Goal: Task Accomplishment & Management: Manage account settings

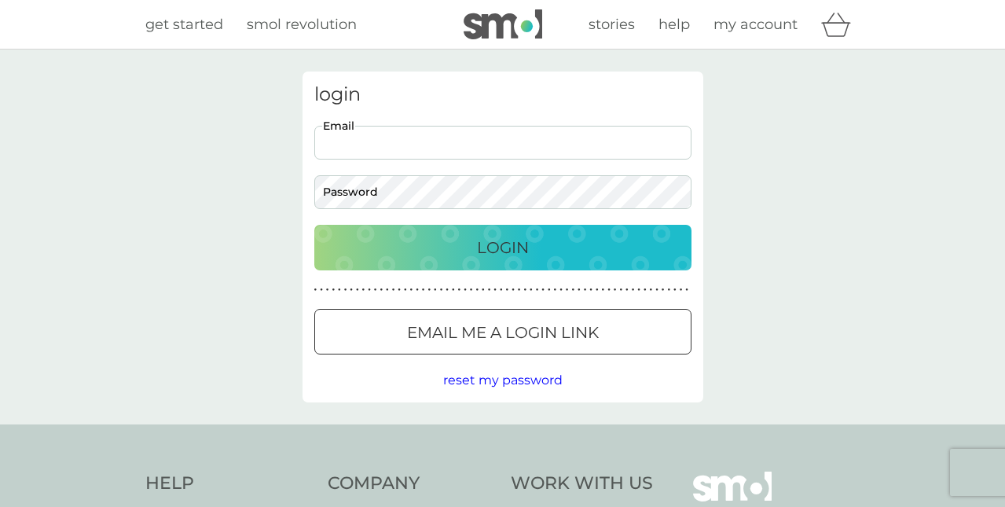
click at [344, 141] on input "Email" at bounding box center [502, 143] width 377 height 34
type input "[PERSON_NAME][EMAIL_ADDRESS][DOMAIN_NAME]"
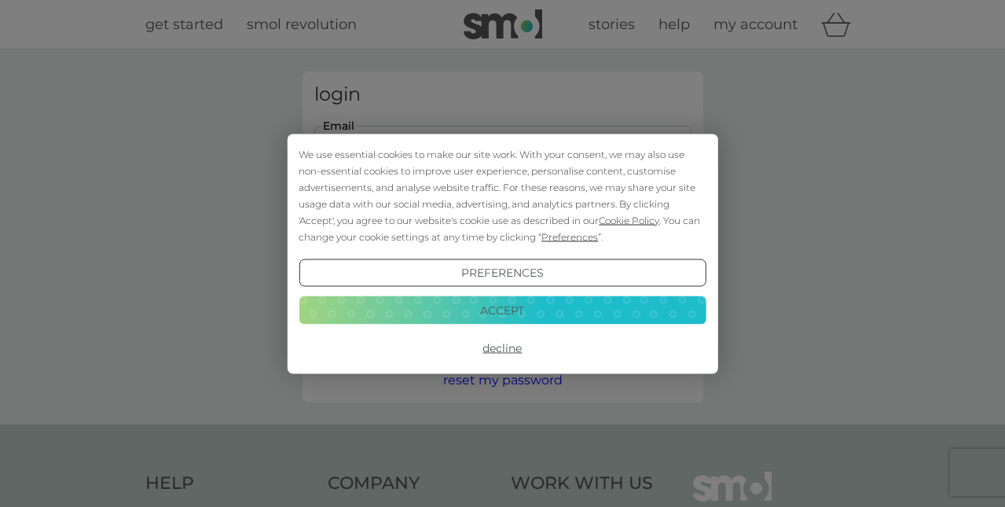
click at [357, 195] on div "We use essential cookies to make our site work. With your consent, we may also …" at bounding box center [502, 194] width 407 height 99
click at [450, 305] on button "Accept" at bounding box center [502, 310] width 407 height 28
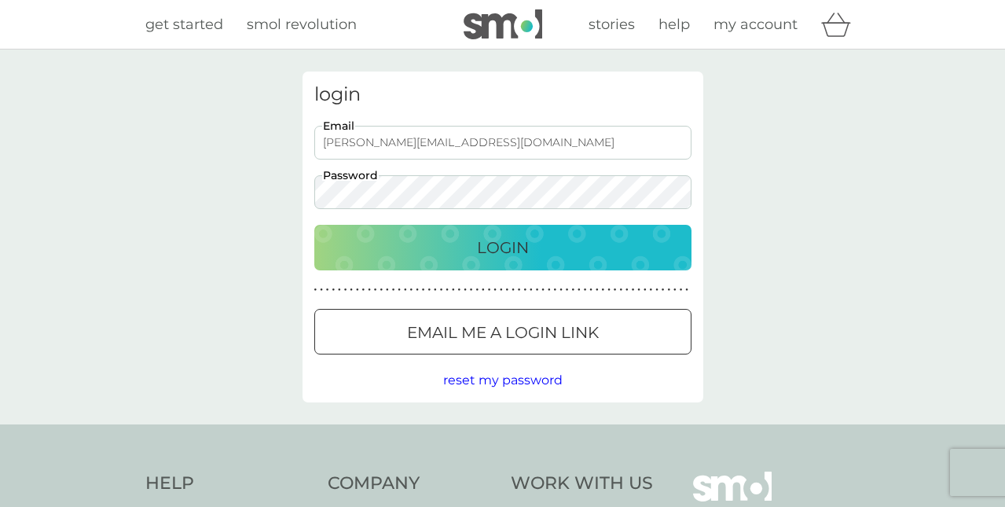
click at [455, 253] on div "Login" at bounding box center [503, 247] width 346 height 25
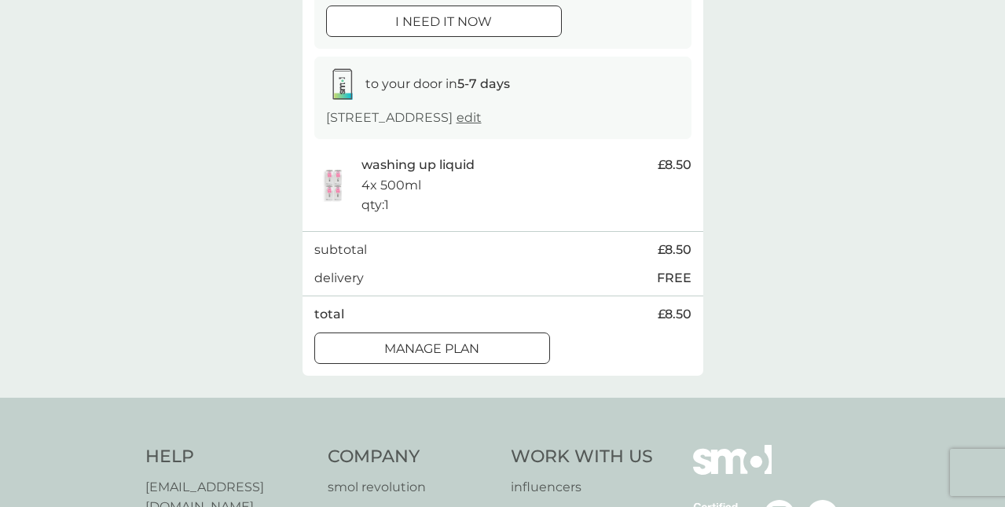
scroll to position [214, 0]
click at [425, 343] on div at bounding box center [432, 347] width 57 height 16
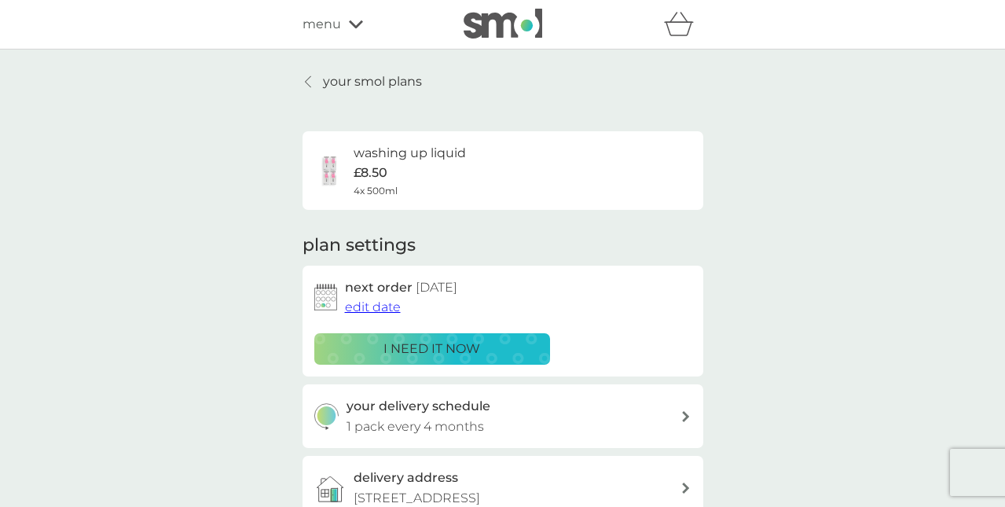
click at [376, 150] on h6 "washing up liquid" at bounding box center [410, 153] width 112 height 20
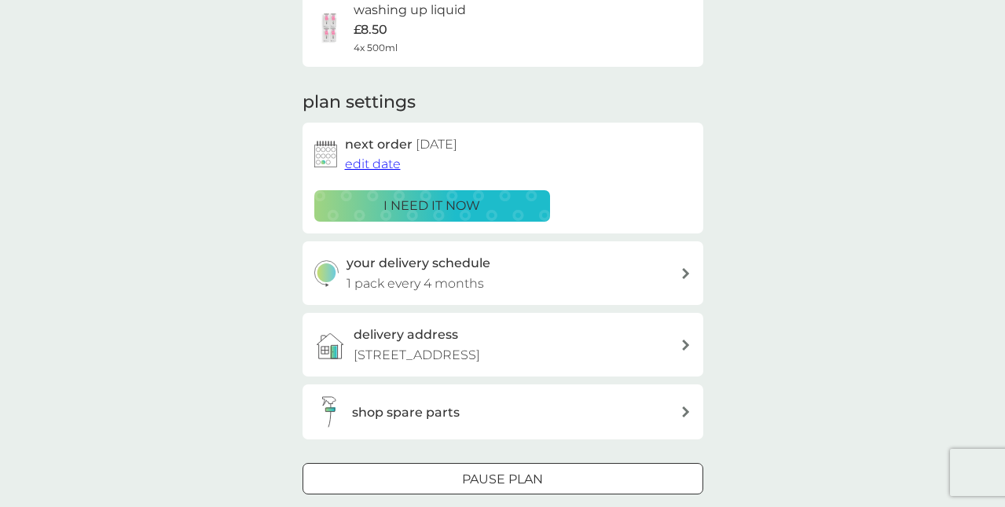
scroll to position [145, 0]
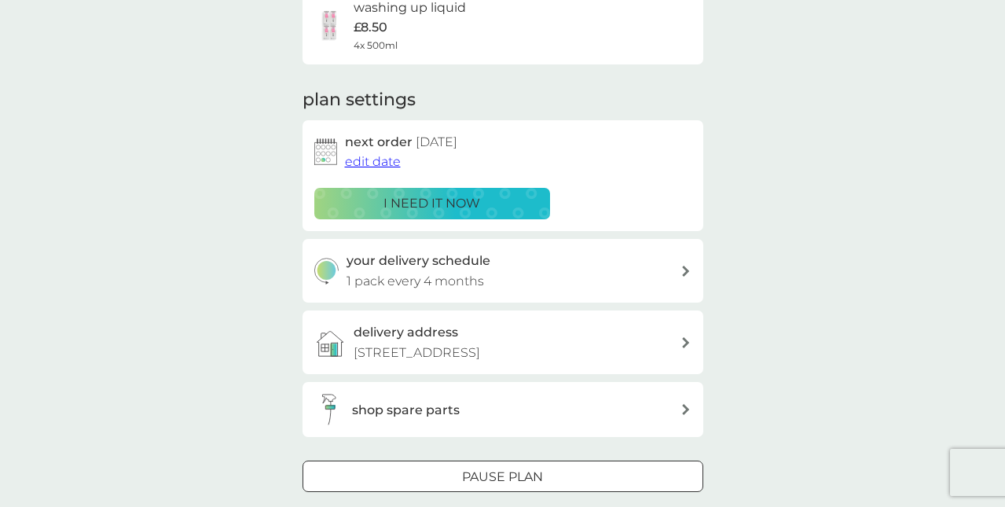
click at [685, 266] on icon at bounding box center [686, 271] width 8 height 11
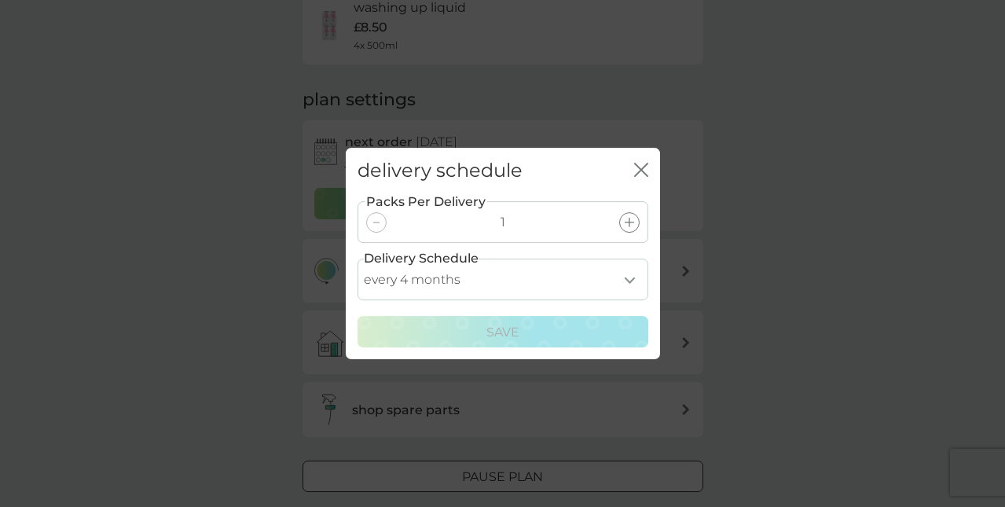
click at [631, 275] on select "every 1 month every 2 months every 3 months every 4 months every 5 months every…" at bounding box center [502, 279] width 291 height 42
select select "6"
click at [357, 258] on select "every 1 month every 2 months every 3 months every 4 months every 5 months every…" at bounding box center [502, 279] width 291 height 42
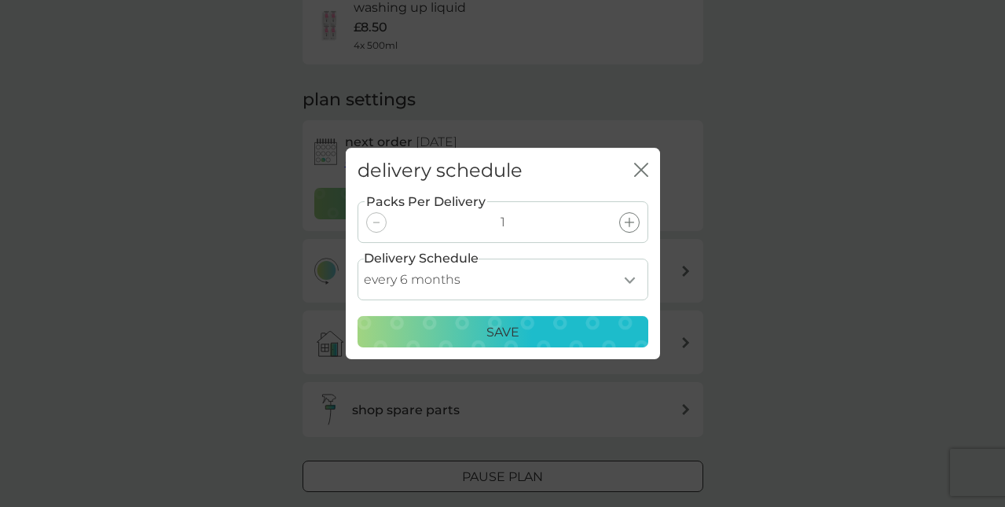
click at [568, 332] on div "Save" at bounding box center [503, 332] width 270 height 20
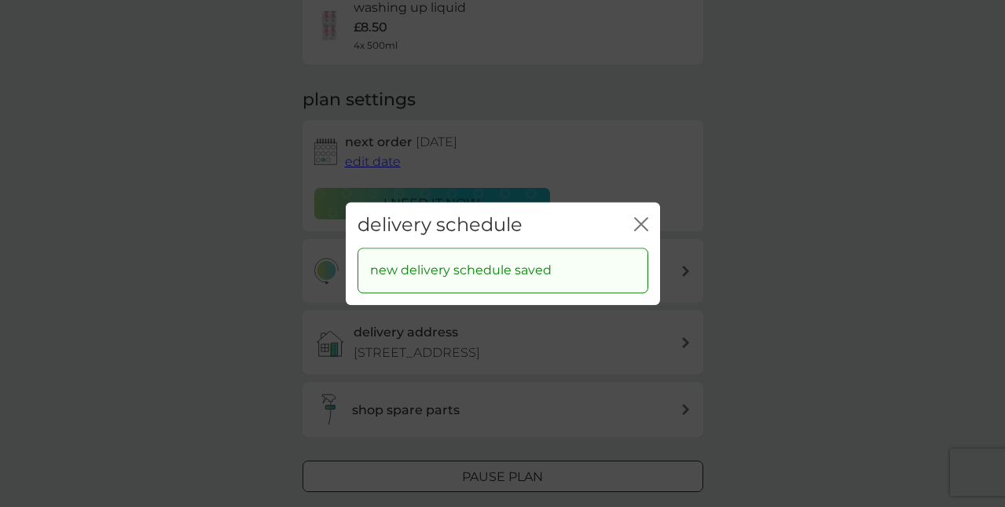
click at [640, 221] on icon "close" at bounding box center [641, 224] width 14 height 14
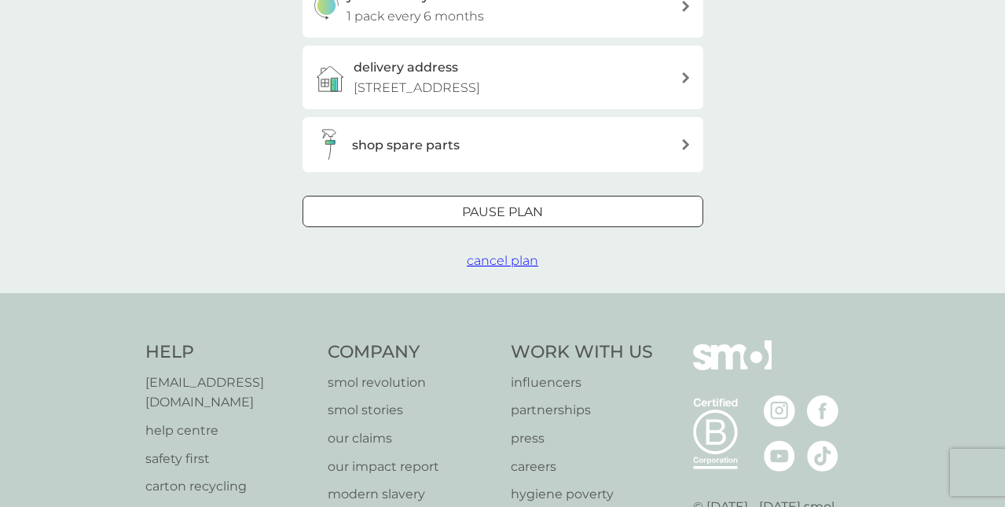
scroll to position [409, 0]
click at [549, 210] on div "Pause plan" at bounding box center [502, 213] width 399 height 20
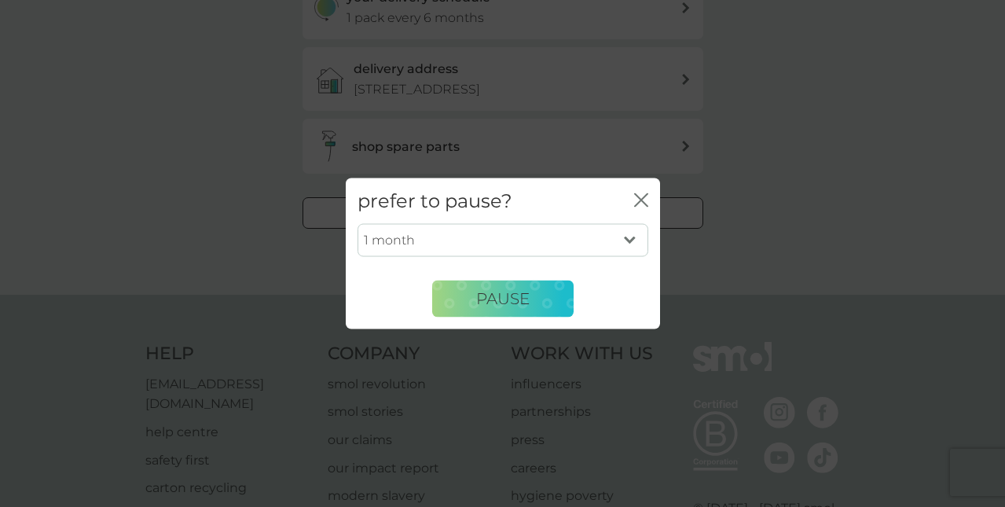
click at [629, 239] on select "1 month 2 months 3 months 4 months 5 months 6 months" at bounding box center [502, 240] width 291 height 33
select select "2"
click at [357, 224] on select "1 month 2 months 3 months 4 months 5 months 6 months" at bounding box center [502, 240] width 291 height 33
click at [539, 301] on button "Pause" at bounding box center [502, 299] width 141 height 38
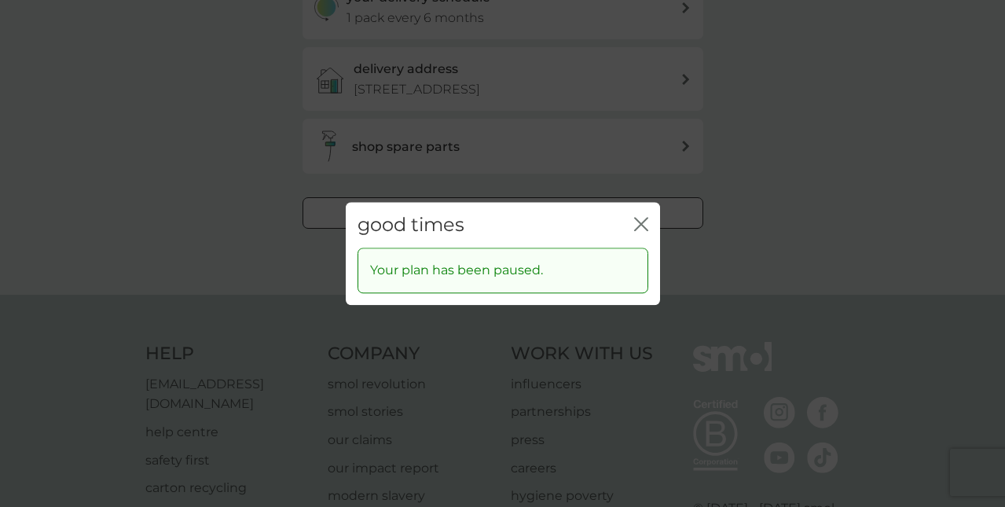
click at [644, 221] on icon "close" at bounding box center [641, 224] width 14 height 14
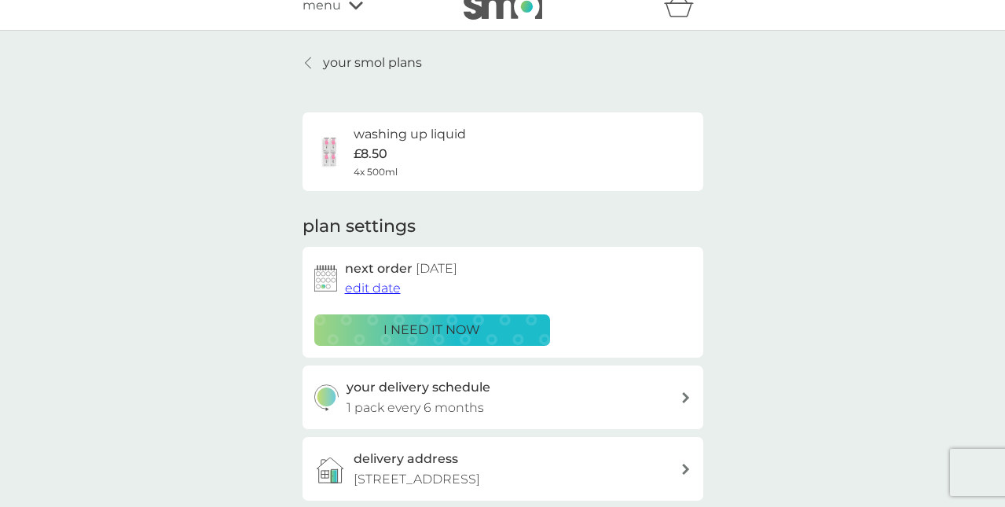
scroll to position [0, 0]
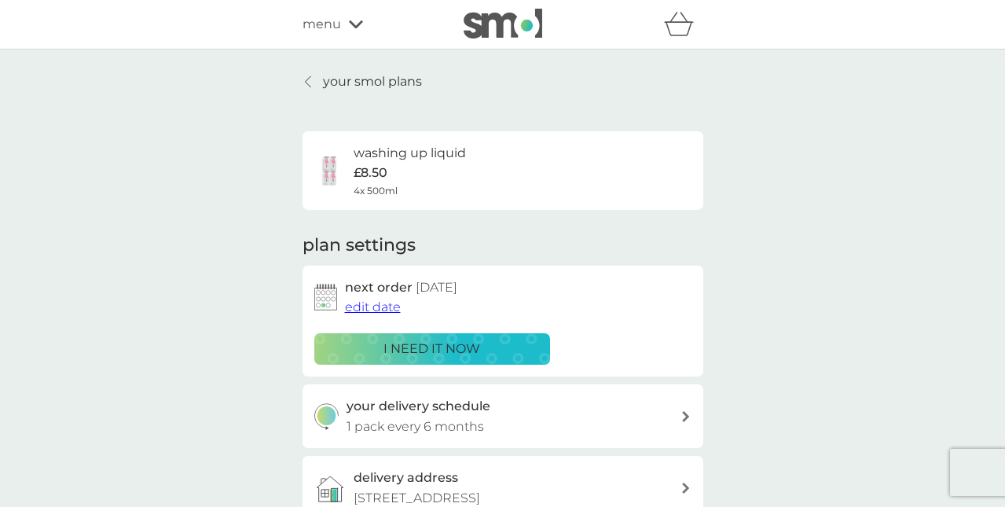
click at [359, 21] on icon at bounding box center [356, 24] width 14 height 8
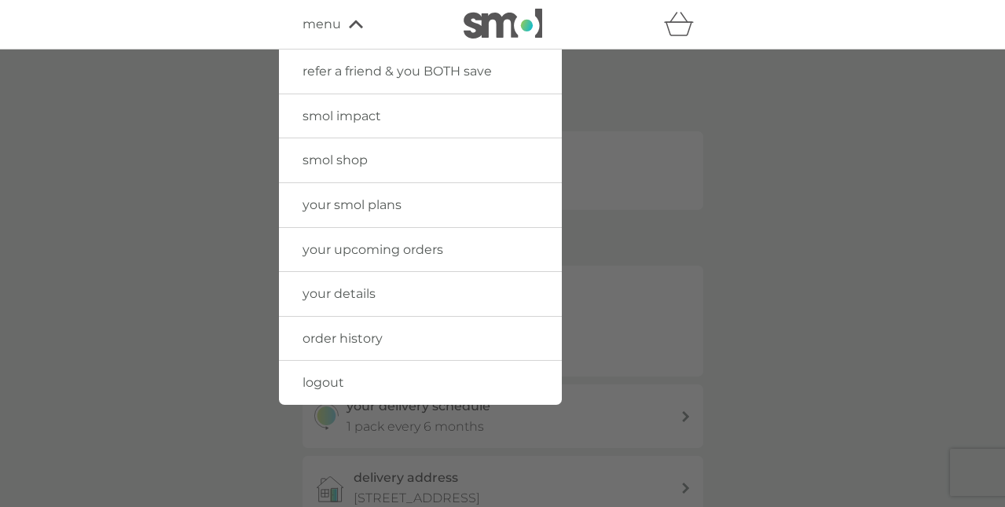
click at [342, 207] on span "your smol plans" at bounding box center [351, 204] width 99 height 15
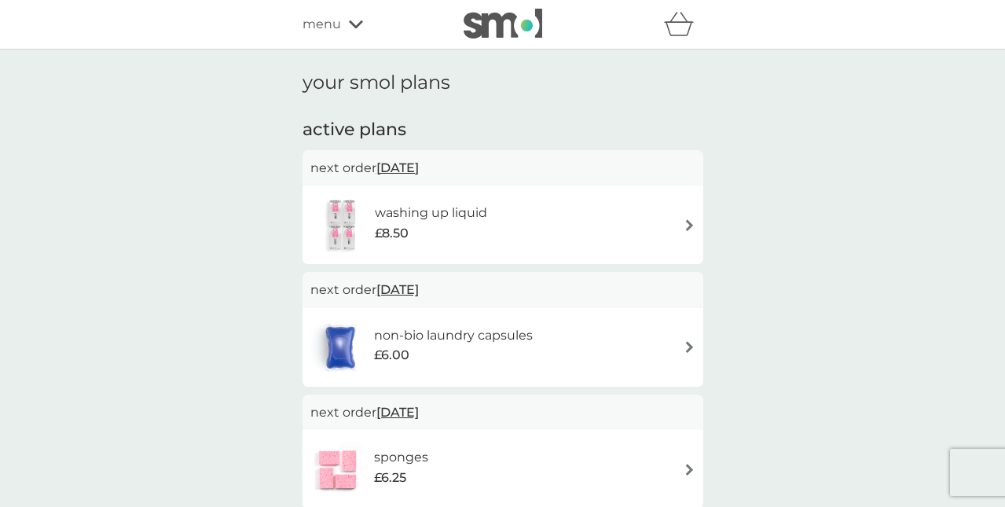
click at [692, 224] on img at bounding box center [690, 225] width 12 height 12
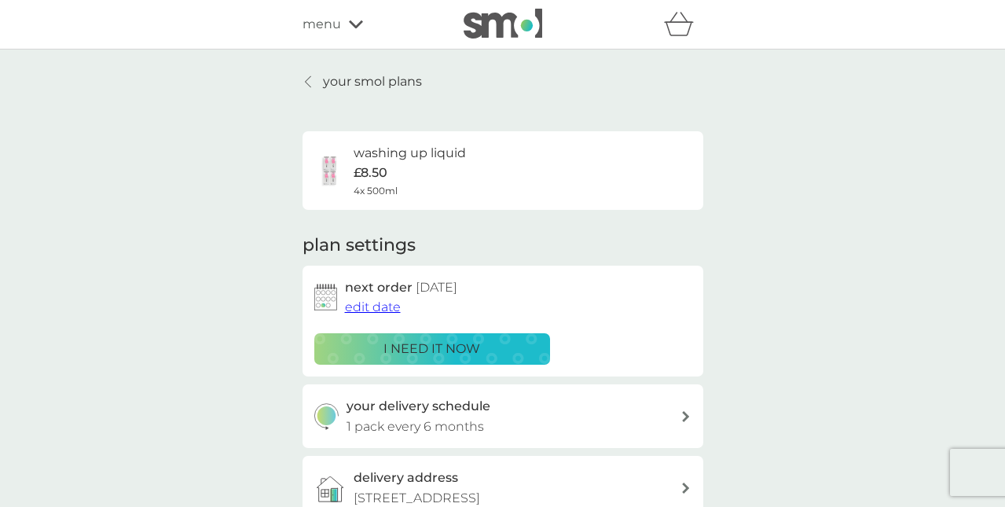
click at [387, 306] on span "edit date" at bounding box center [373, 306] width 56 height 15
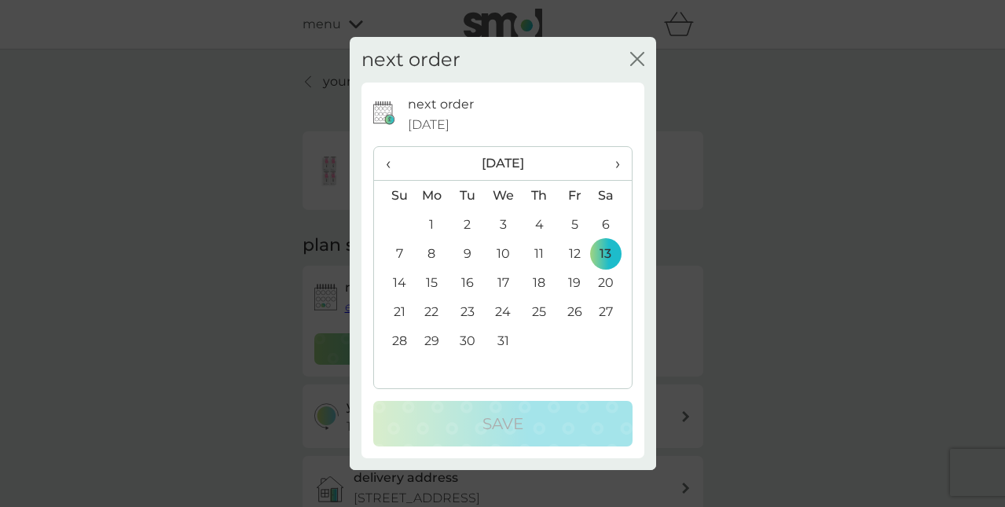
click at [616, 164] on span "›" at bounding box center [611, 163] width 16 height 33
click at [615, 163] on span "›" at bounding box center [611, 163] width 16 height 33
click at [577, 310] on td "20" at bounding box center [573, 311] width 35 height 29
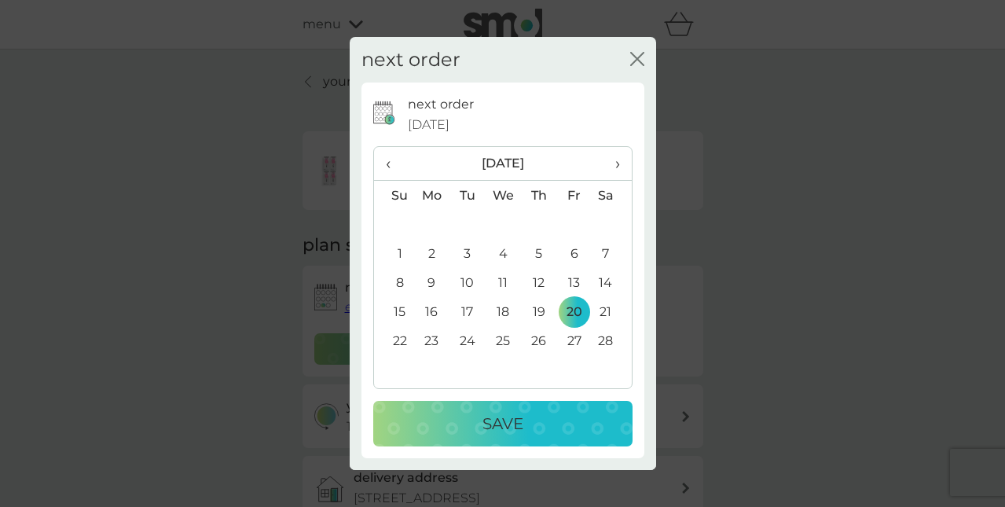
click at [524, 427] on div "Save" at bounding box center [503, 423] width 228 height 25
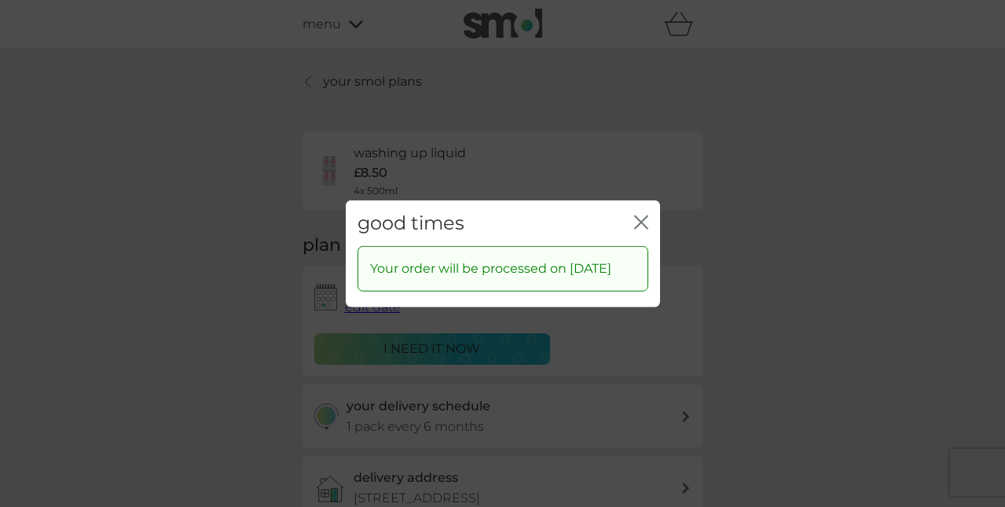
click at [39, 369] on div "good times close Your order will be processed on 20 Feb 2026" at bounding box center [502, 253] width 1005 height 507
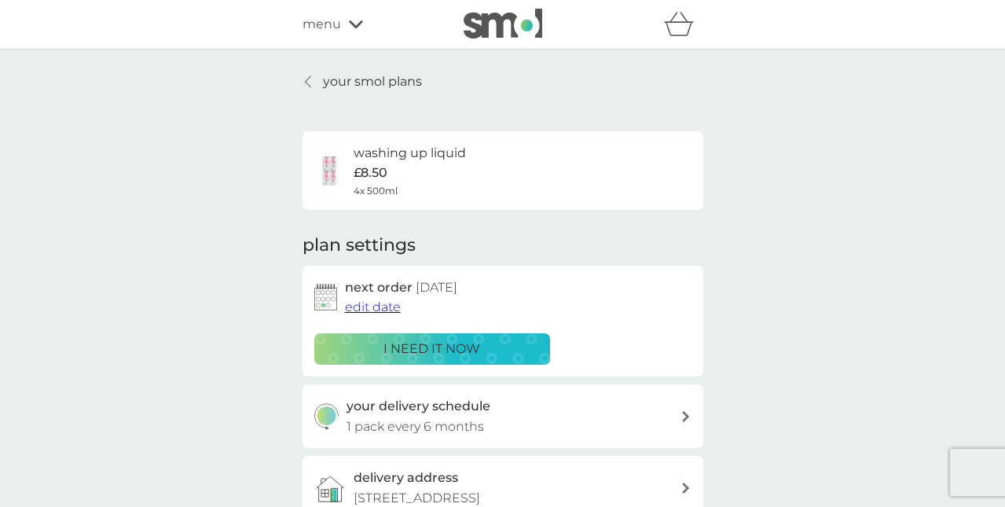
click at [306, 80] on icon at bounding box center [308, 81] width 6 height 13
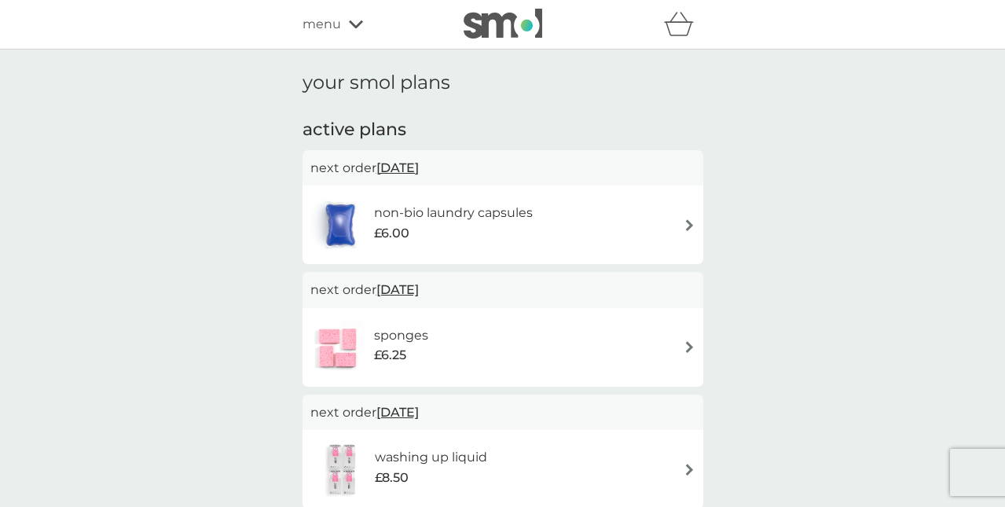
click at [687, 222] on img at bounding box center [690, 225] width 12 height 12
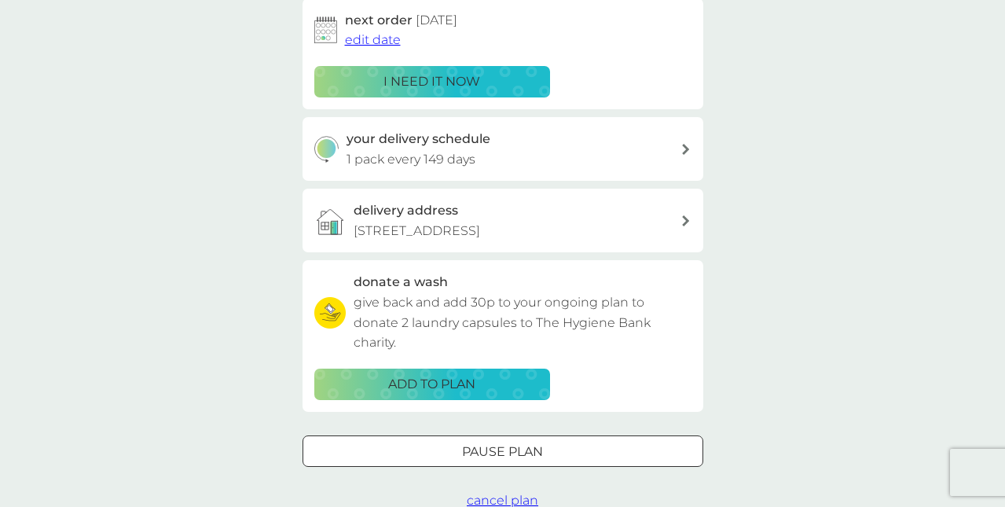
scroll to position [269, 0]
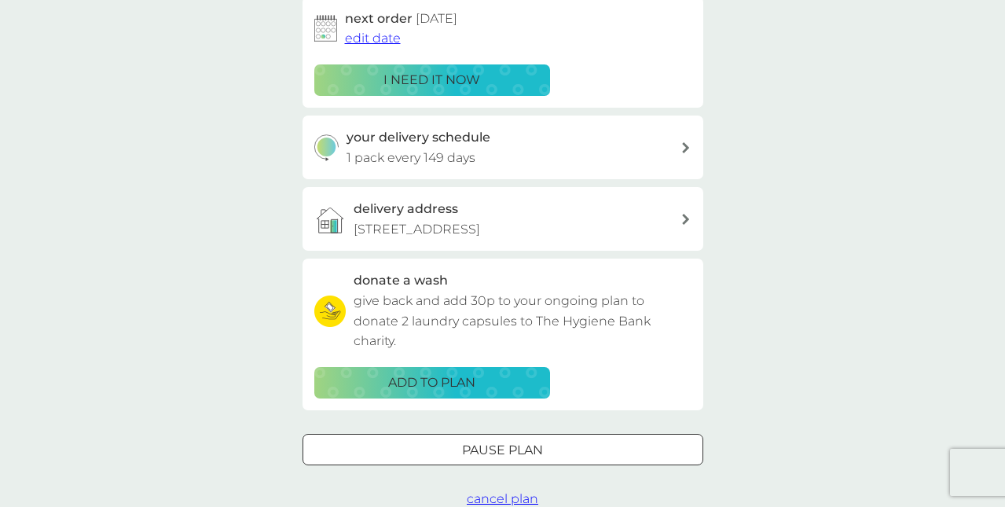
click at [526, 445] on div at bounding box center [503, 450] width 57 height 16
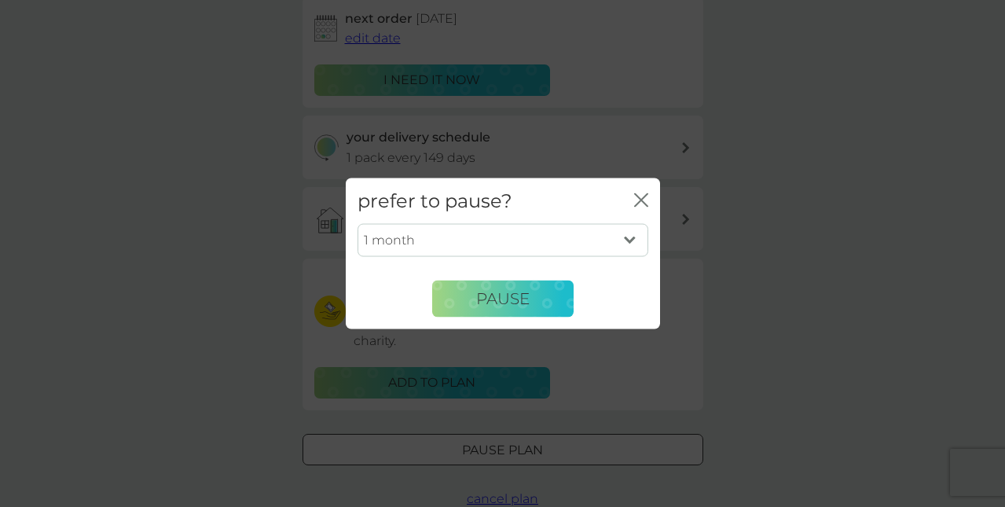
click at [629, 238] on select "1 month 2 months 3 months 4 months 5 months 6 months" at bounding box center [502, 240] width 291 height 33
click at [787, 231] on div "prefer to pause? close 1 month 2 months 3 months 4 months 5 months 6 months Pau…" at bounding box center [502, 253] width 1005 height 507
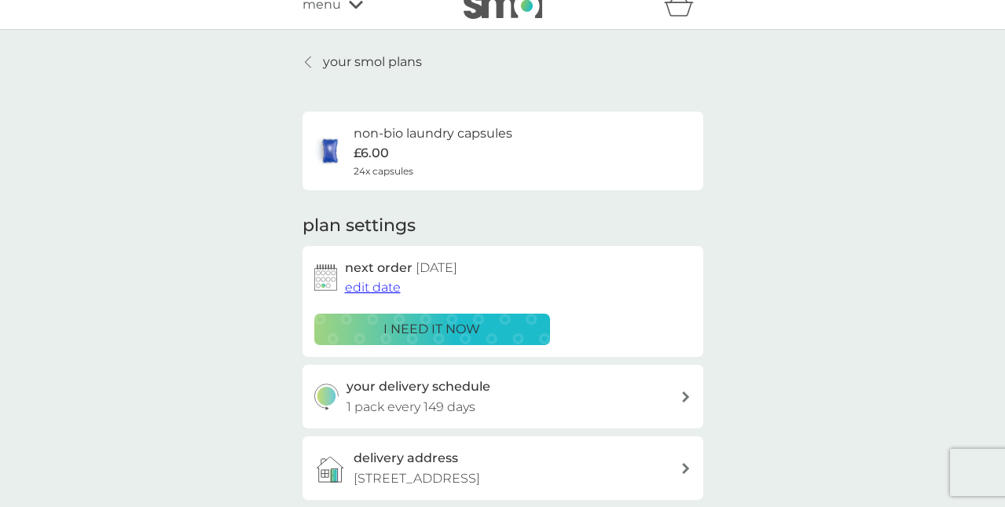
scroll to position [0, 0]
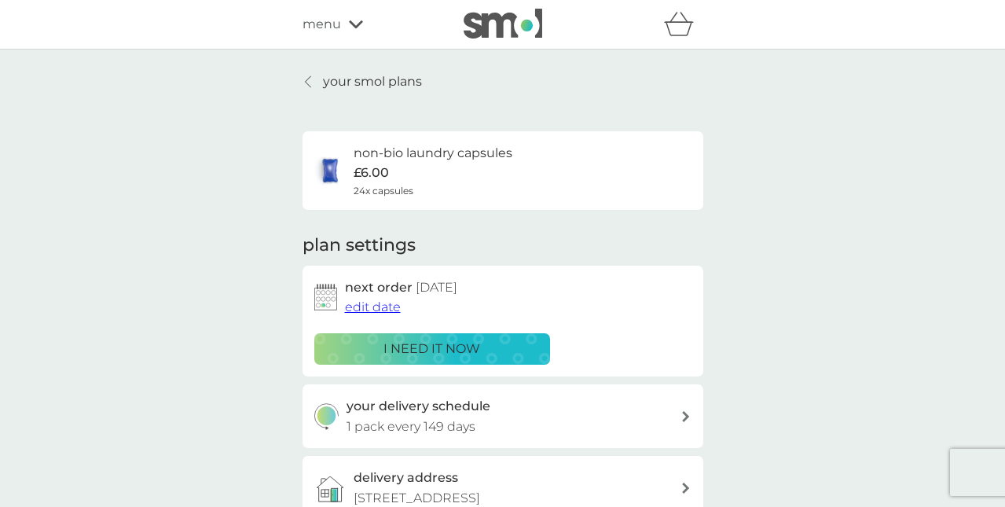
click at [374, 305] on span "edit date" at bounding box center [373, 306] width 56 height 15
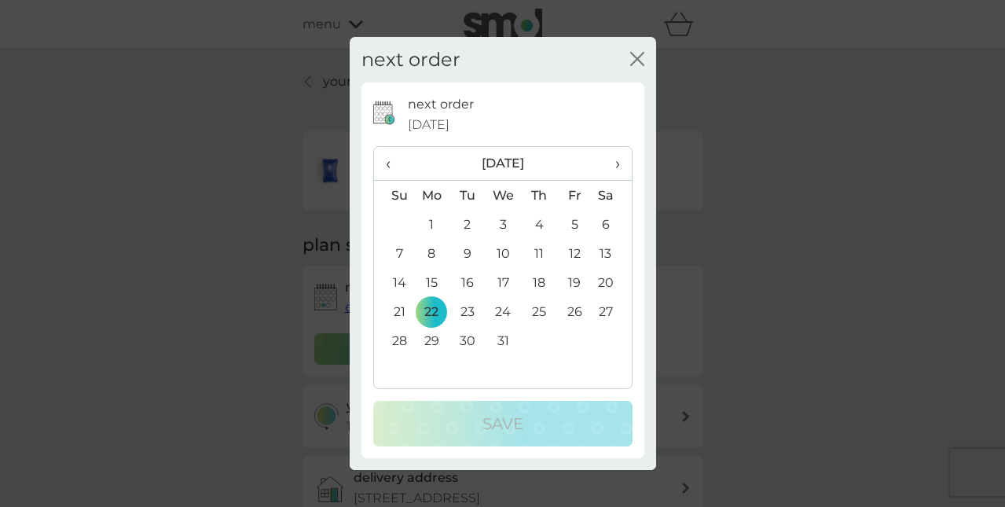
click at [387, 163] on span "‹" at bounding box center [394, 163] width 16 height 33
click at [507, 277] on td "12" at bounding box center [503, 282] width 36 height 29
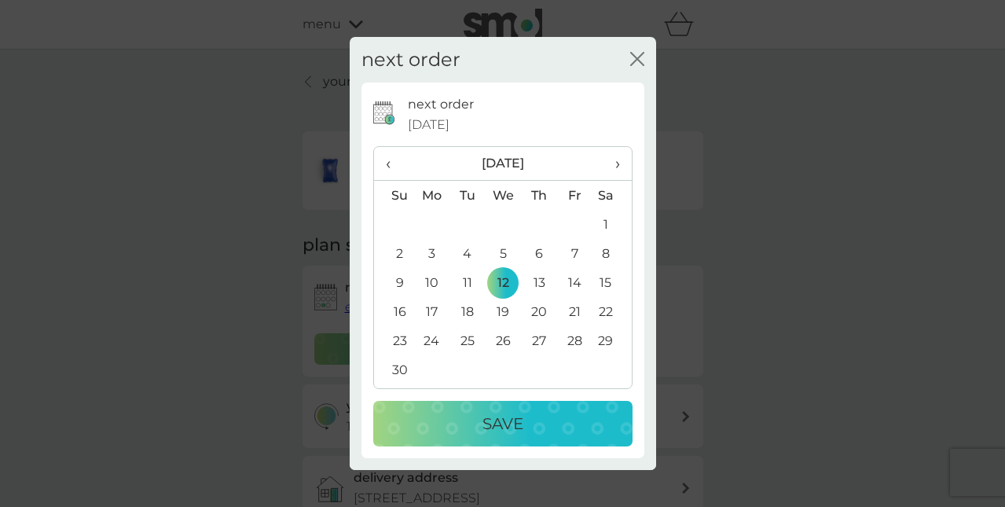
click at [486, 431] on p "Save" at bounding box center [502, 423] width 41 height 25
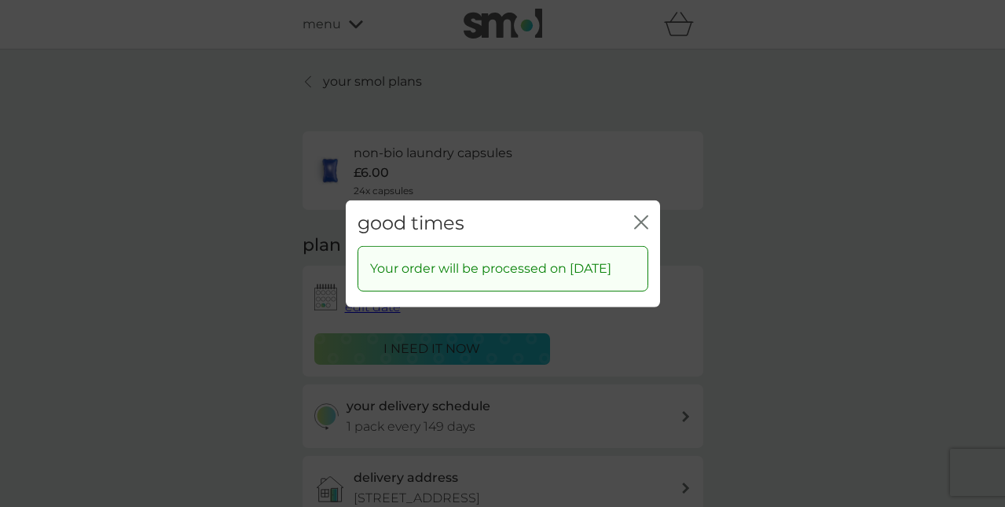
click at [642, 200] on div "good times close" at bounding box center [503, 223] width 314 height 46
click at [640, 214] on icon "close" at bounding box center [641, 221] width 14 height 14
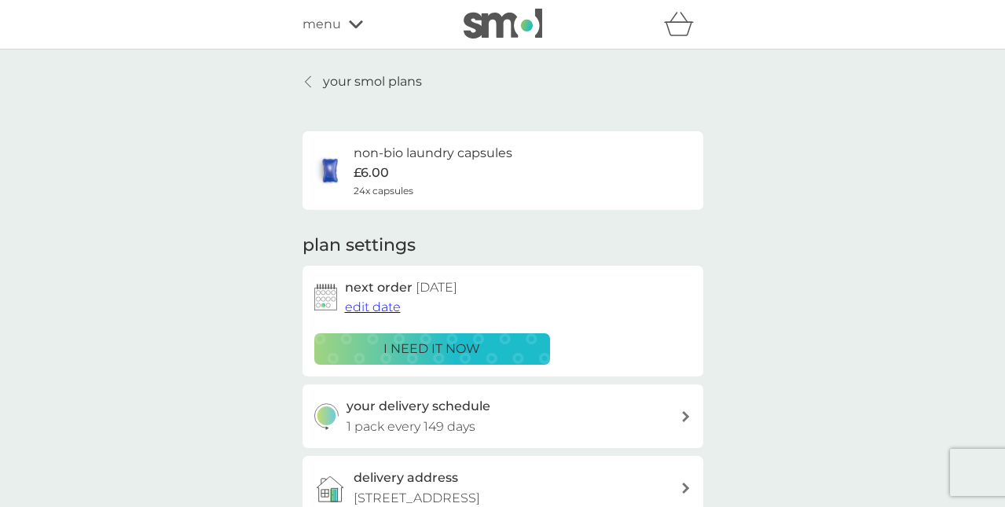
click at [364, 77] on p "your smol plans" at bounding box center [372, 81] width 99 height 20
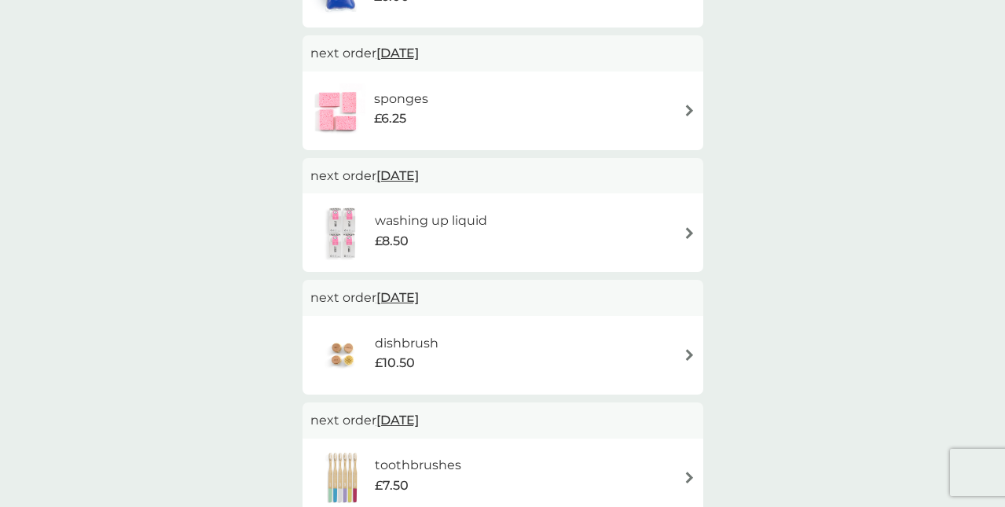
scroll to position [219, 0]
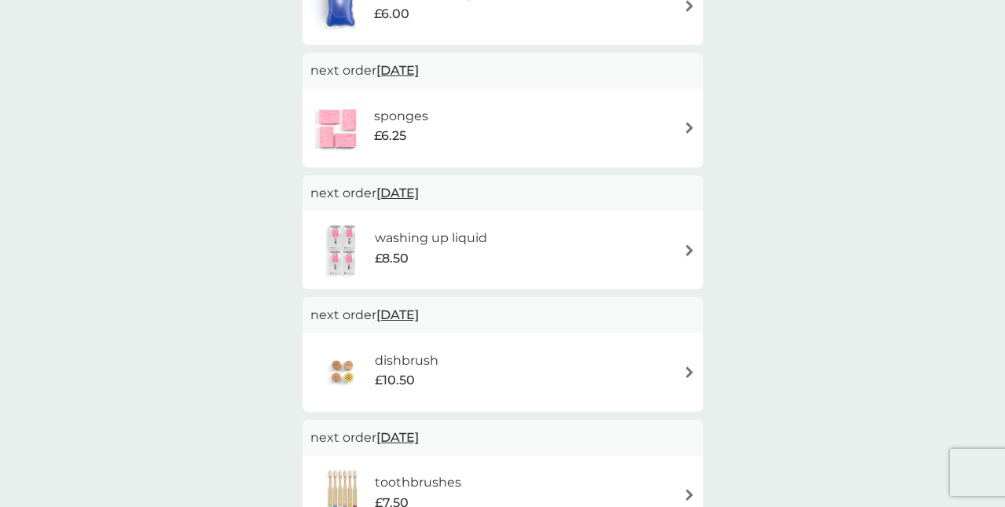
click at [687, 123] on img at bounding box center [690, 128] width 12 height 12
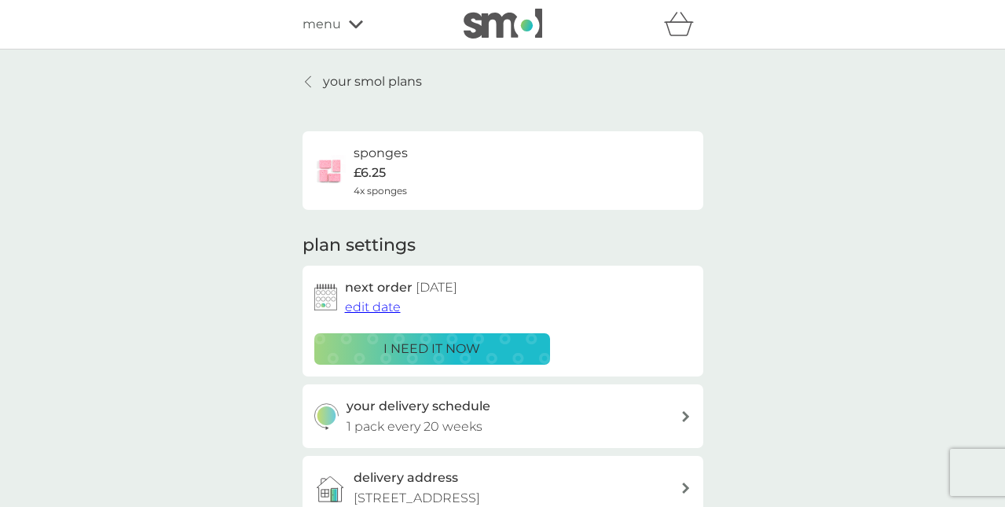
click at [358, 305] on span "edit date" at bounding box center [373, 306] width 56 height 15
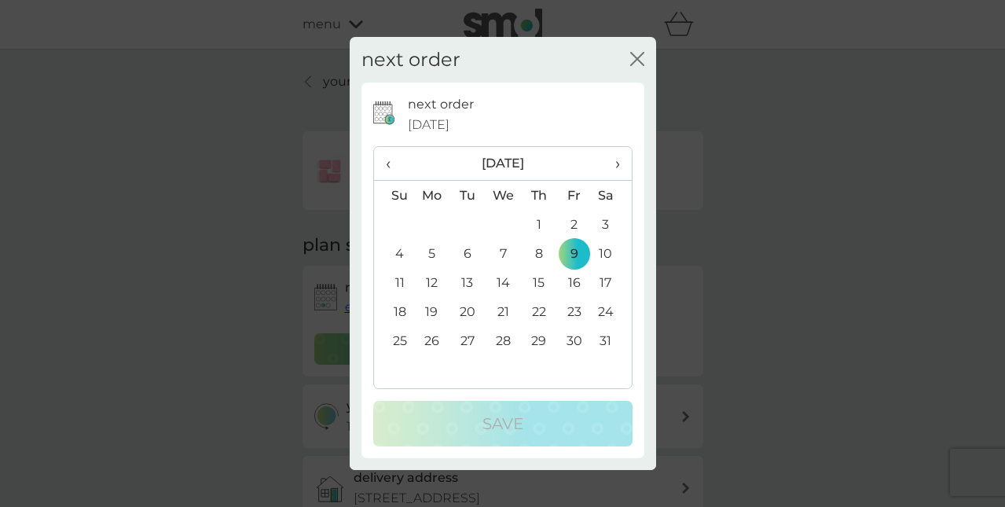
click at [616, 159] on span "›" at bounding box center [611, 163] width 16 height 33
click at [574, 311] on td "20" at bounding box center [573, 311] width 35 height 29
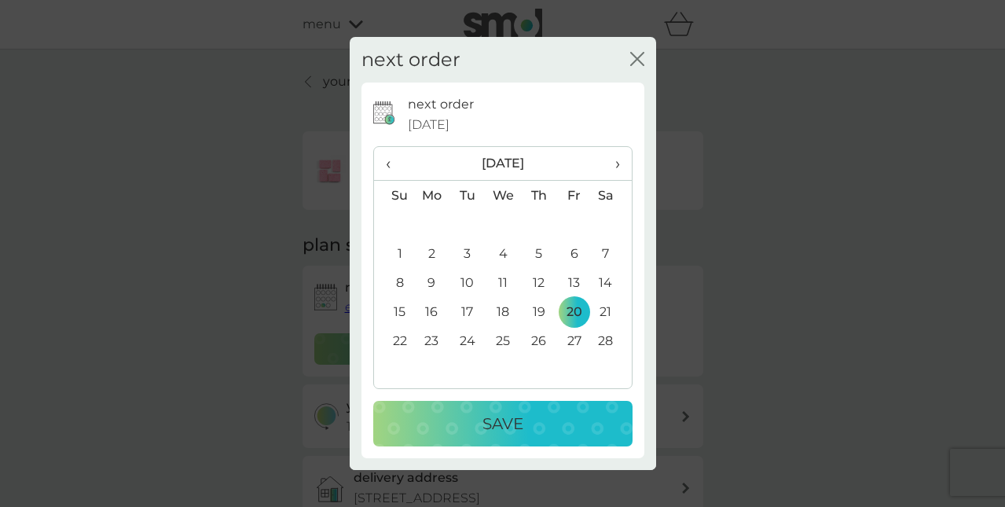
click at [486, 416] on p "Save" at bounding box center [502, 423] width 41 height 25
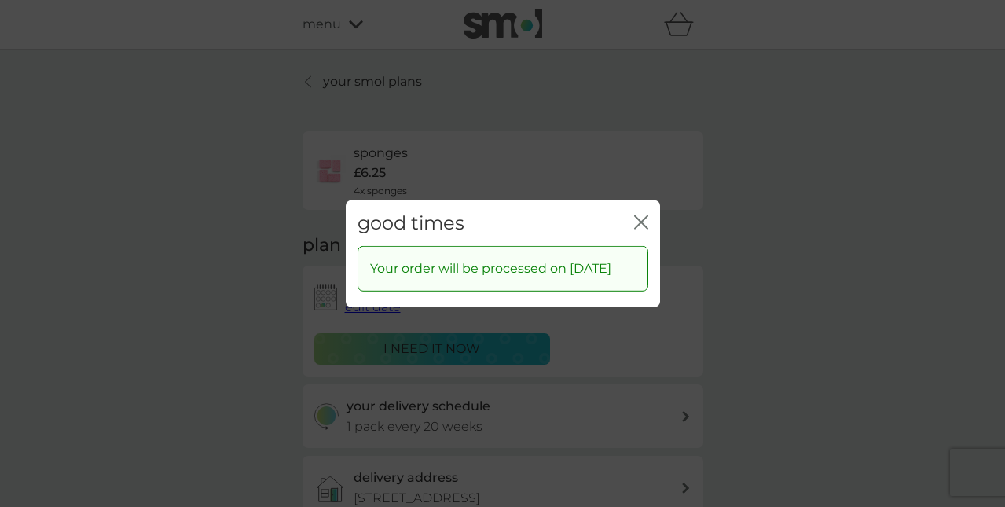
click at [643, 214] on icon "close" at bounding box center [641, 221] width 14 height 14
